Goal: Transaction & Acquisition: Obtain resource

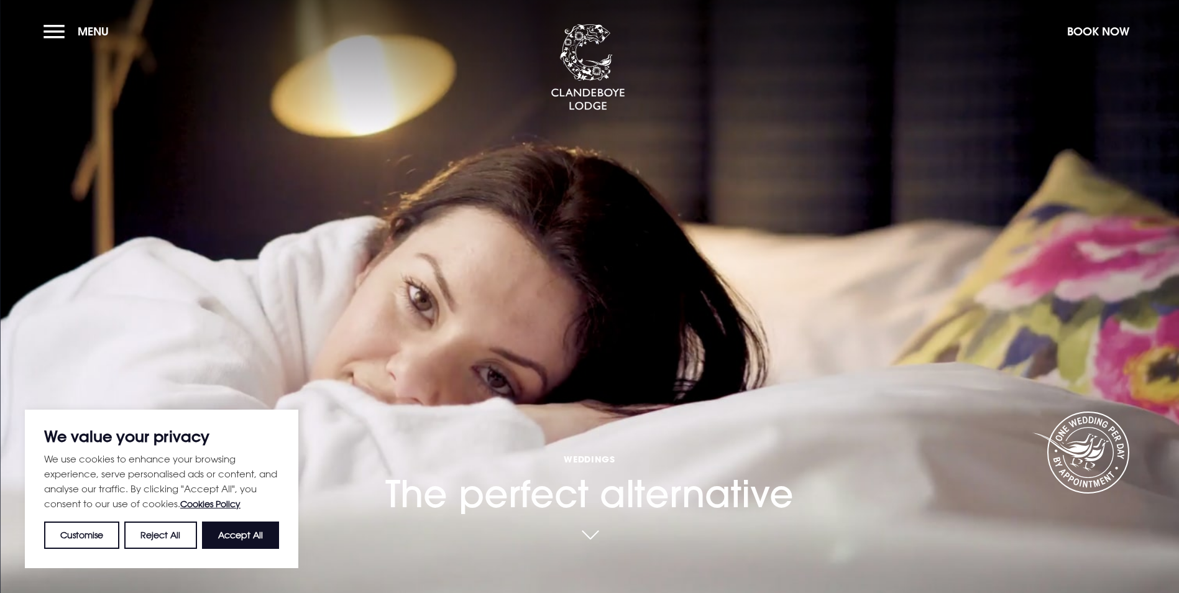
click at [191, 442] on p "We value your privacy" at bounding box center [161, 436] width 235 height 15
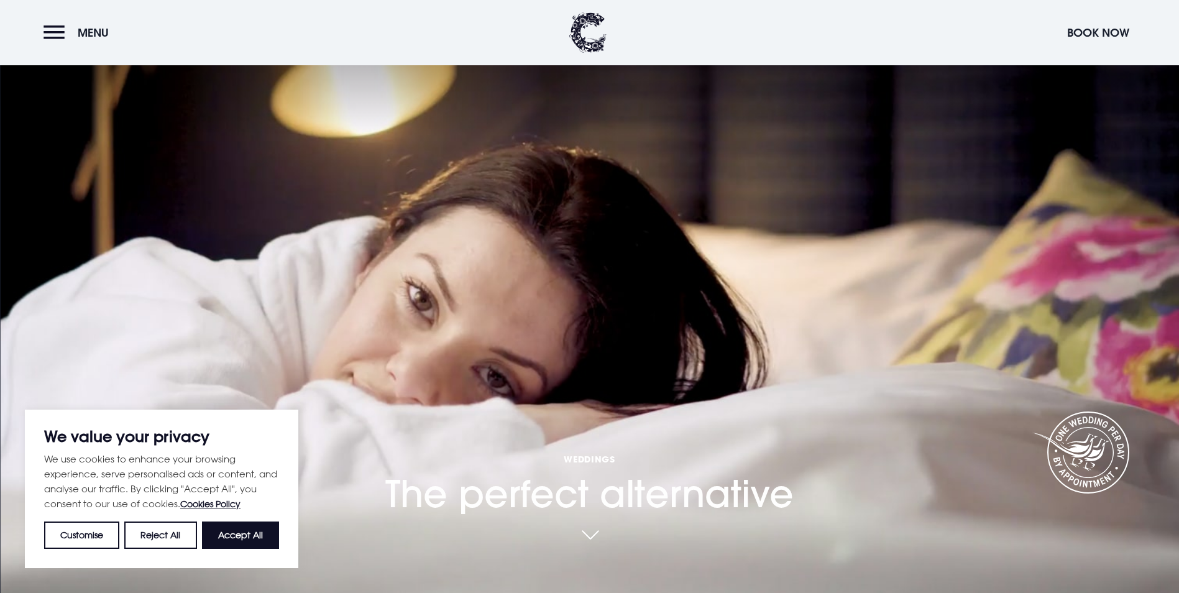
scroll to position [249, 0]
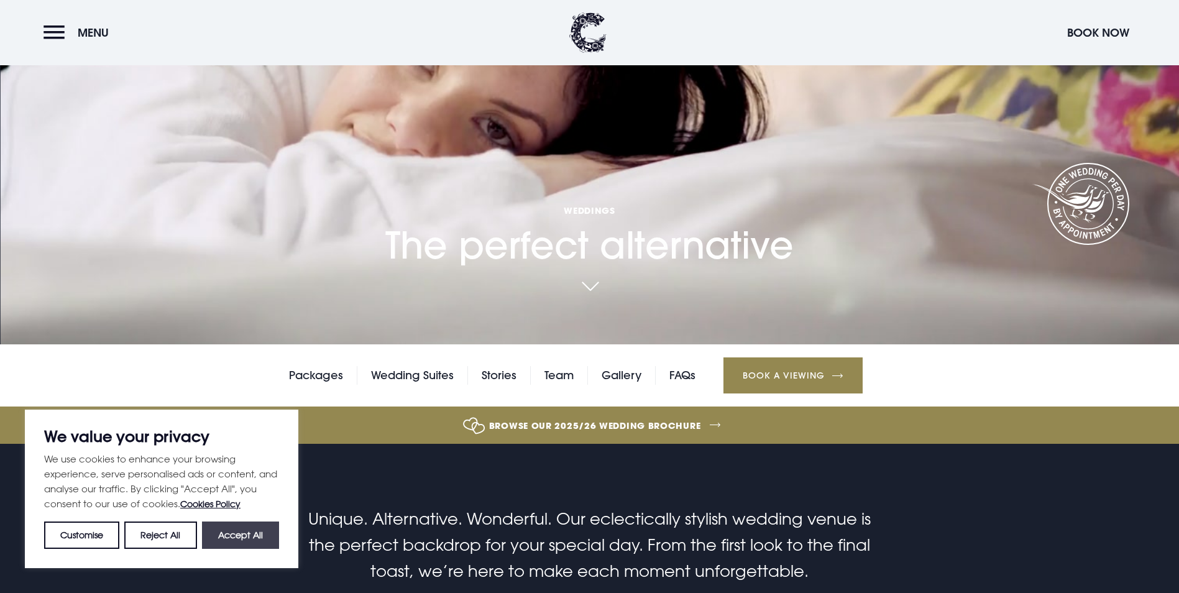
click at [257, 539] on button "Accept All" at bounding box center [240, 534] width 77 height 27
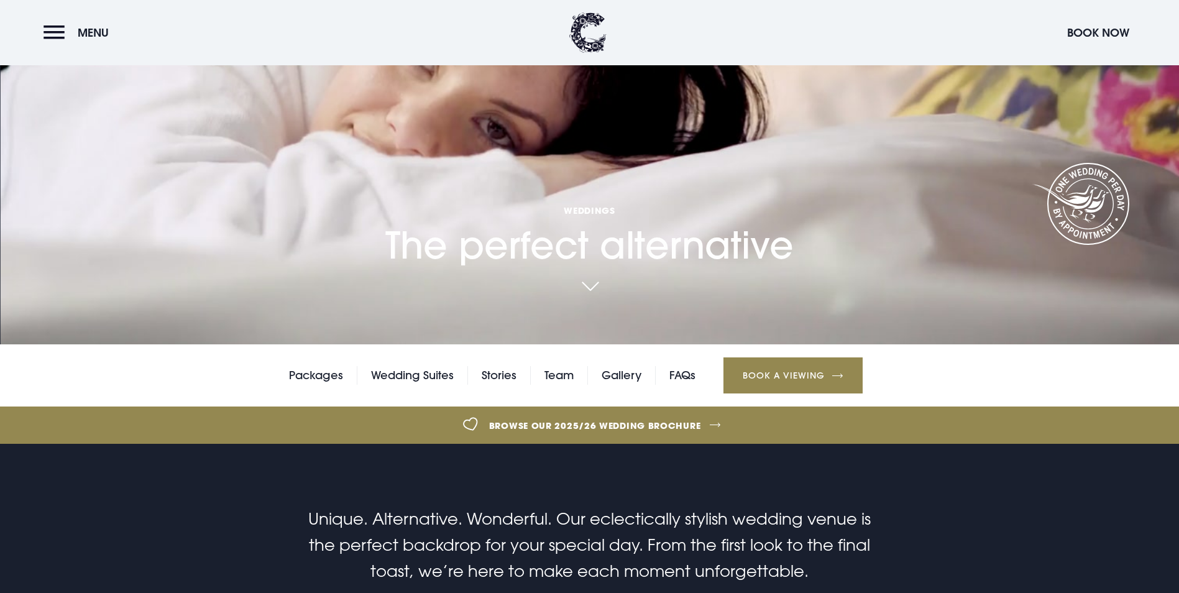
checkbox input "true"
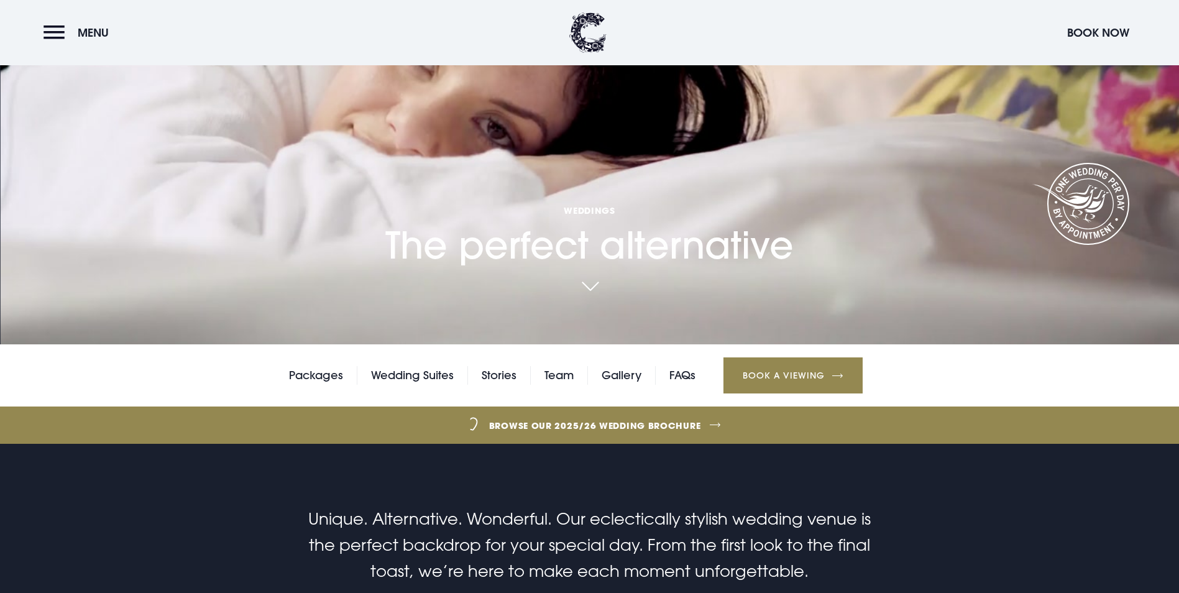
click at [791, 506] on p "Unique. Alternative. Wonderful. Our eclectically stylish wedding venue is the p…" at bounding box center [589, 545] width 592 height 78
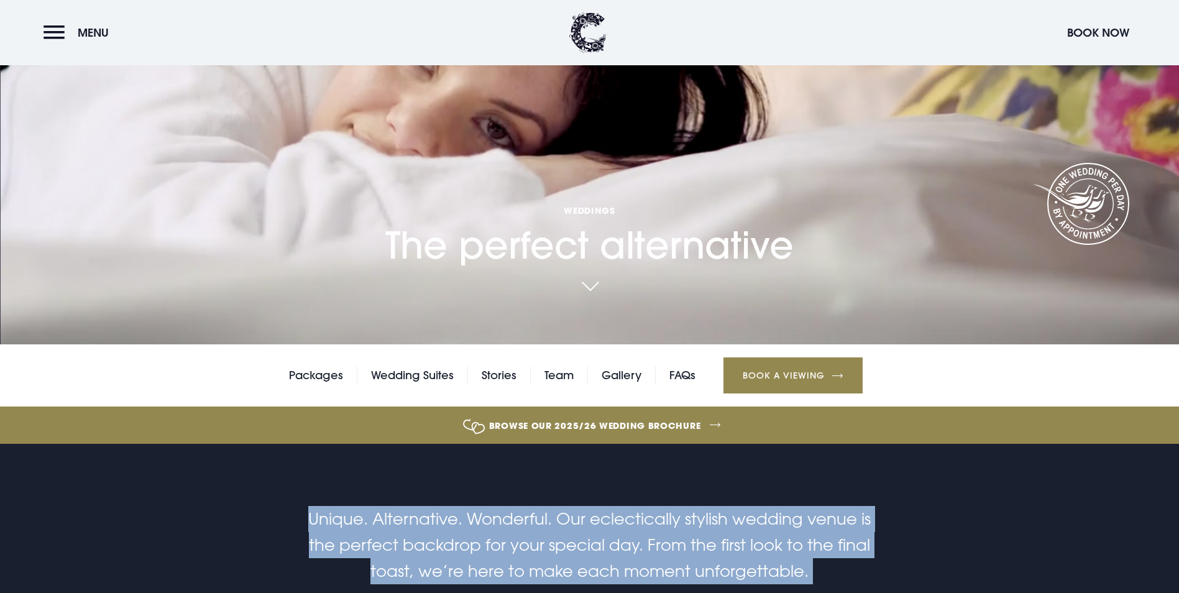
click at [791, 506] on p "Unique. Alternative. Wonderful. Our eclectically stylish wedding venue is the p…" at bounding box center [589, 545] width 592 height 78
drag, startPoint x: 791, startPoint y: 441, endPoint x: 687, endPoint y: 441, distance: 104.4
click at [687, 506] on p "Unique. Alternative. Wonderful. Our eclectically stylish wedding venue is the p…" at bounding box center [589, 545] width 592 height 78
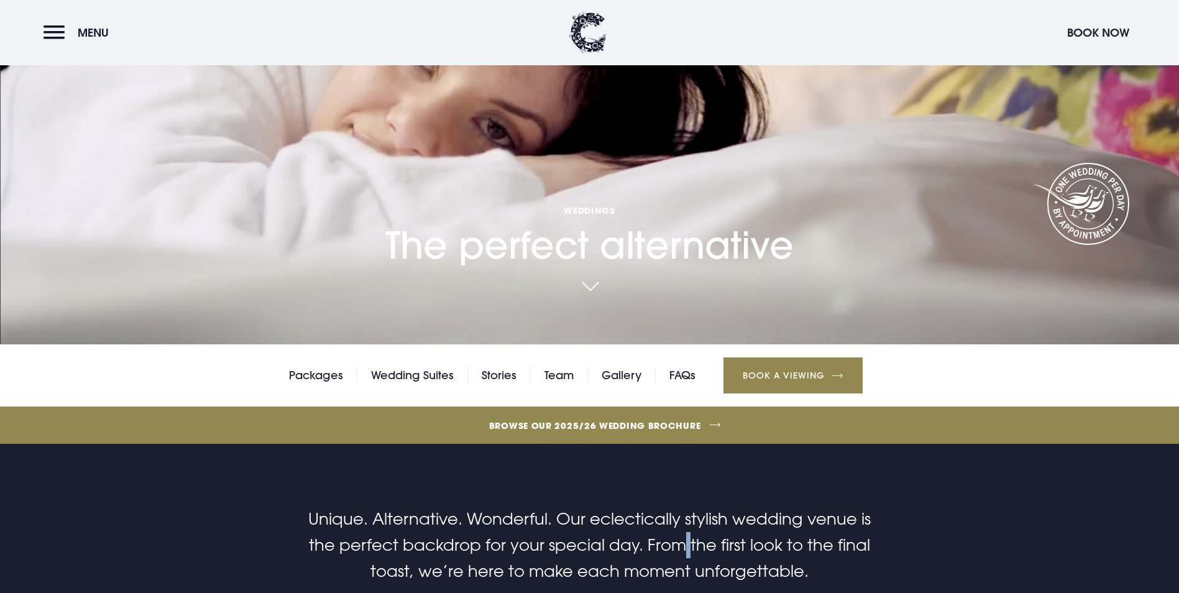
click at [687, 506] on p "Unique. Alternative. Wonderful. Our eclectically stylish wedding venue is the p…" at bounding box center [589, 545] width 592 height 78
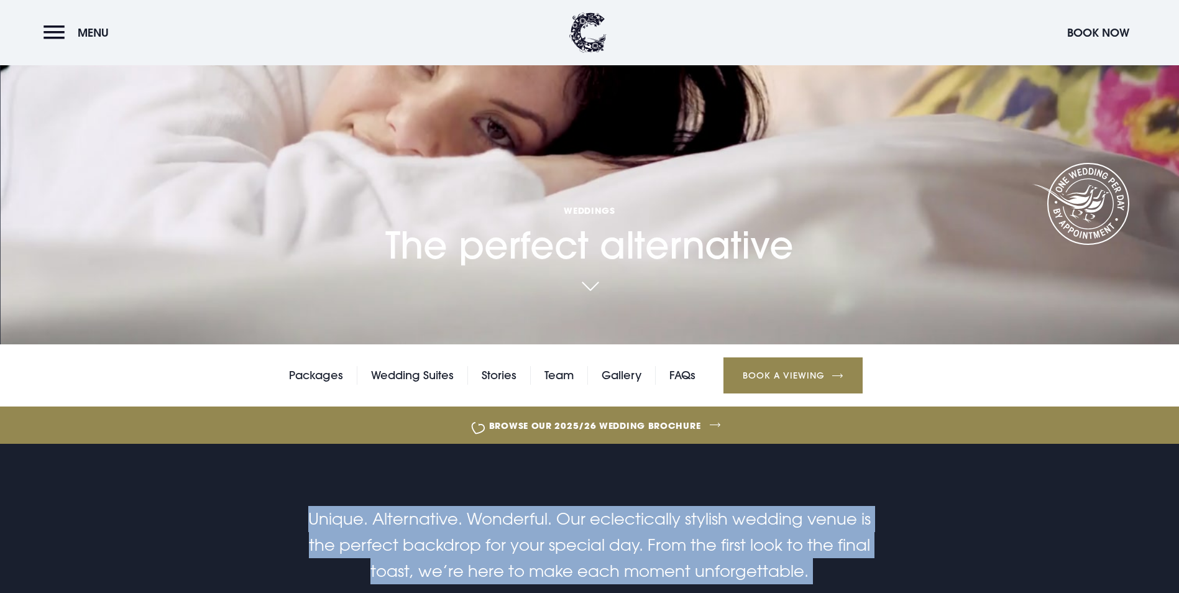
click at [687, 506] on p "Unique. Alternative. Wonderful. Our eclectically stylish wedding venue is the p…" at bounding box center [589, 545] width 592 height 78
drag, startPoint x: 687, startPoint y: 441, endPoint x: 588, endPoint y: 446, distance: 98.3
click at [610, 506] on p "Unique. Alternative. Wonderful. Our eclectically stylish wedding venue is the p…" at bounding box center [589, 545] width 592 height 78
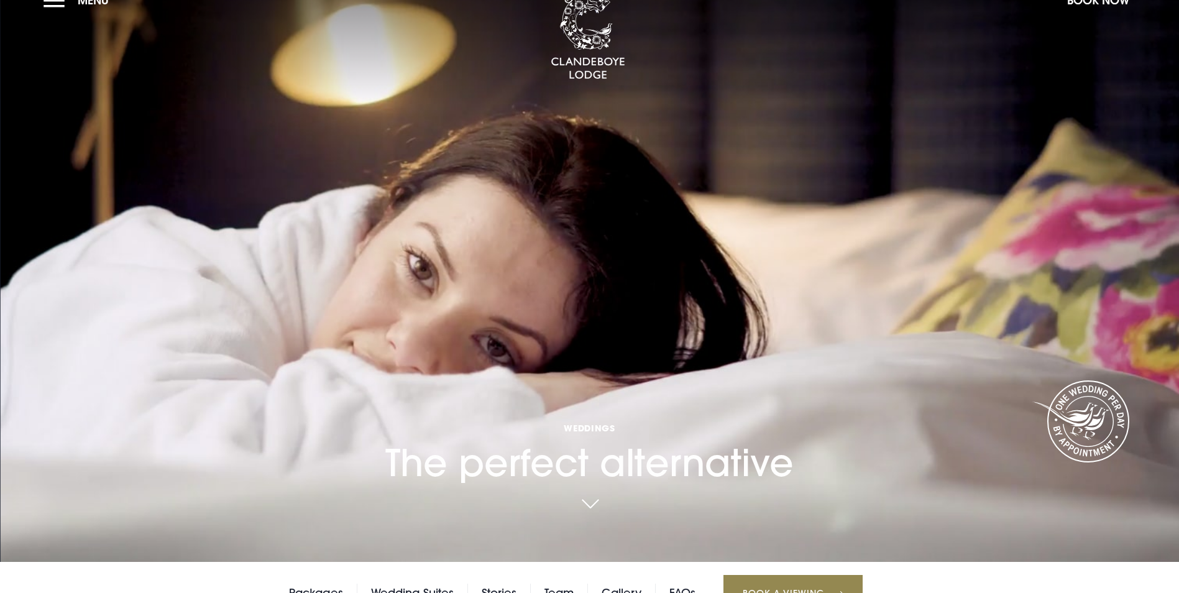
scroll to position [0, 0]
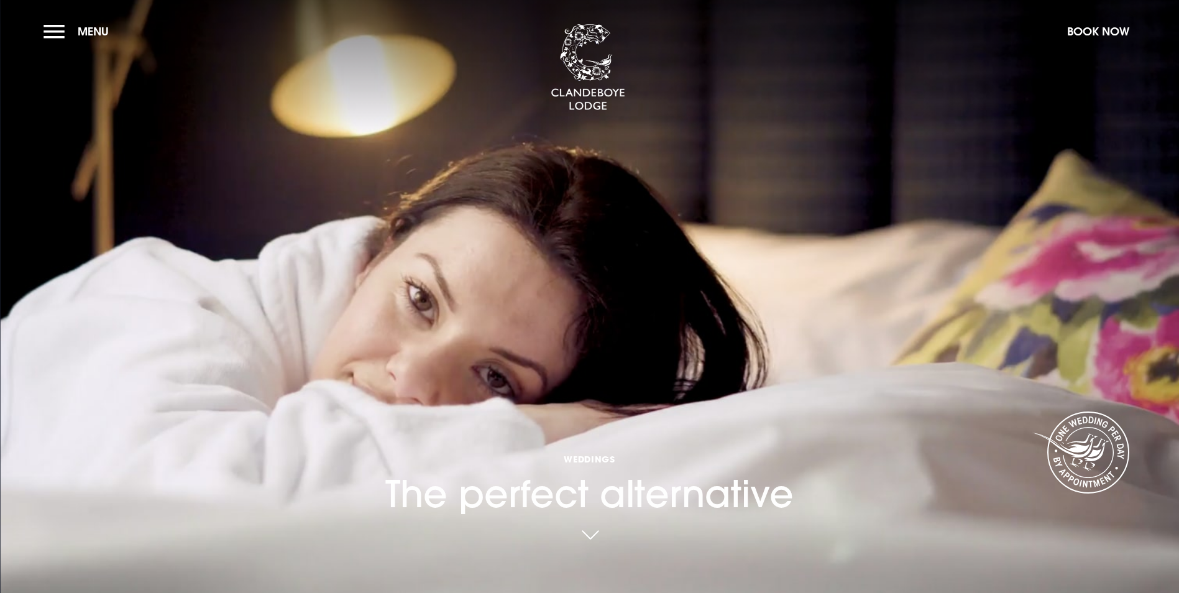
click at [166, 135] on section "Weddings The perfect alternative Your browser does not support the video tag." at bounding box center [589, 296] width 1179 height 593
click at [70, 28] on button "Menu" at bounding box center [78, 31] width 71 height 27
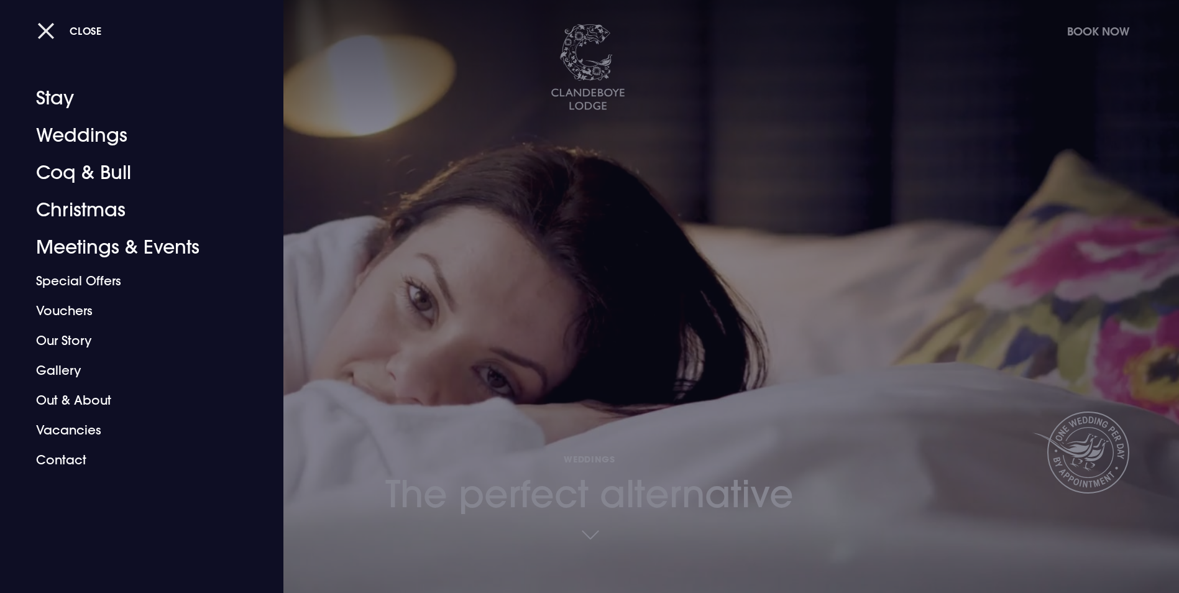
click at [48, 30] on button "Close" at bounding box center [69, 30] width 65 height 25
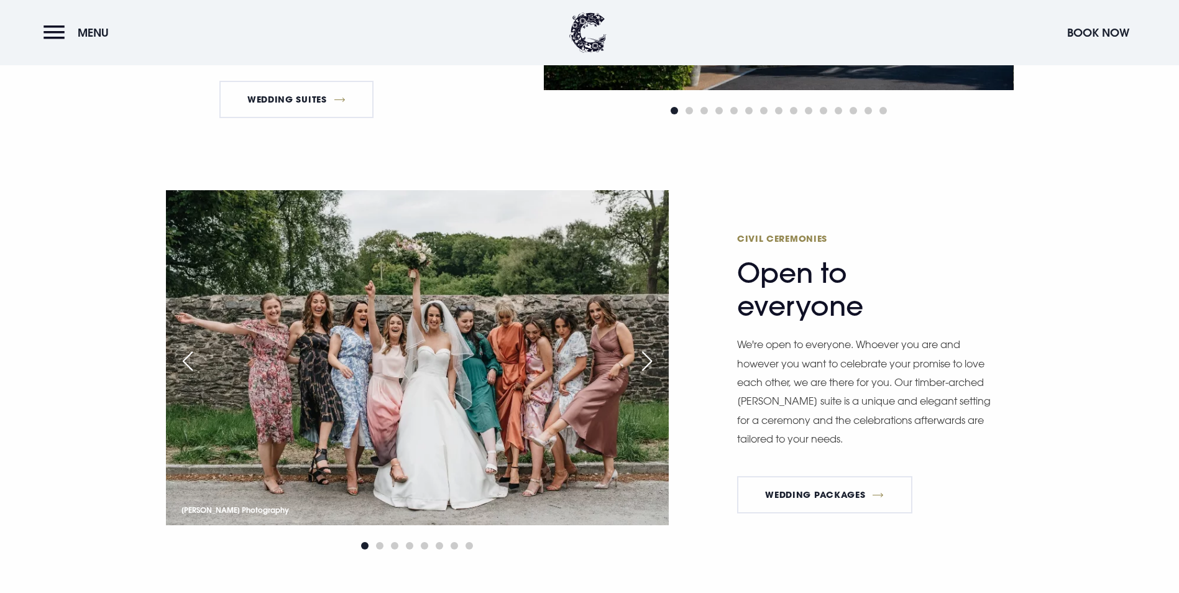
scroll to position [1305, 0]
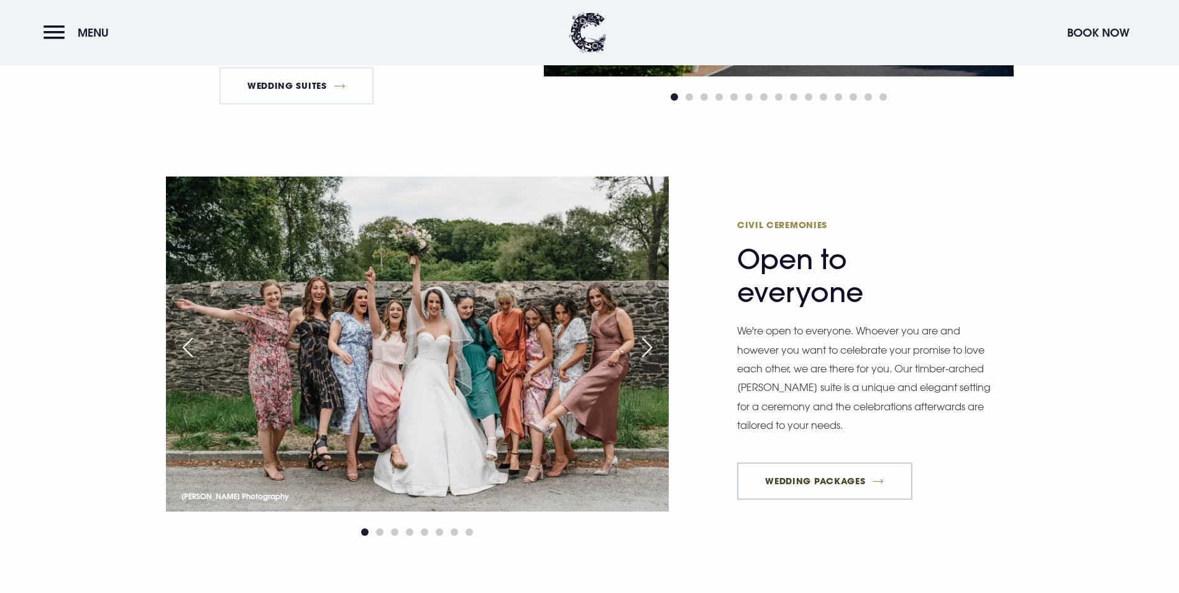
click at [827, 462] on link "Wedding Packages" at bounding box center [824, 480] width 175 height 37
